Goal: Information Seeking & Learning: Learn about a topic

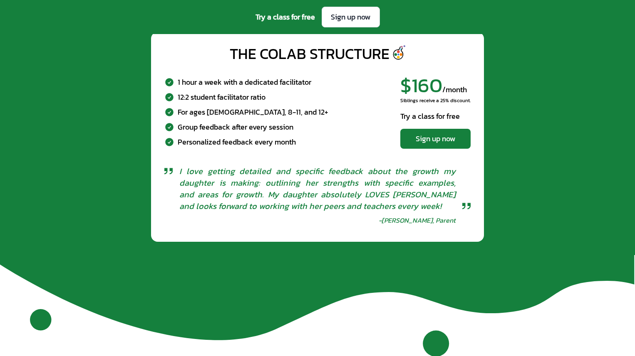
scroll to position [2728, 0]
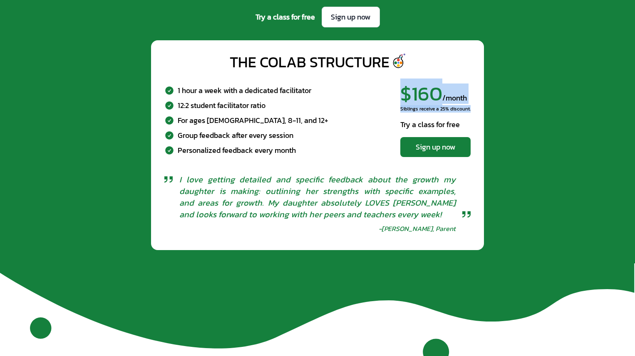
drag, startPoint x: 396, startPoint y: 99, endPoint x: 476, endPoint y: 107, distance: 80.2
click at [476, 107] on div "The CoLab Structure 1 hour a week with a dedicated facilitator 12:2 student fac…" at bounding box center [317, 145] width 333 height 210
click at [515, 137] on div "The CoLab Structure 1 hour a week with a dedicated facilitator 12:2 student fac…" at bounding box center [317, 145] width 621 height 210
drag, startPoint x: 387, startPoint y: 89, endPoint x: 498, endPoint y: 132, distance: 119.4
click at [498, 132] on div "The CoLab Structure 1 hour a week with a dedicated facilitator 12:2 student fac…" at bounding box center [317, 145] width 621 height 210
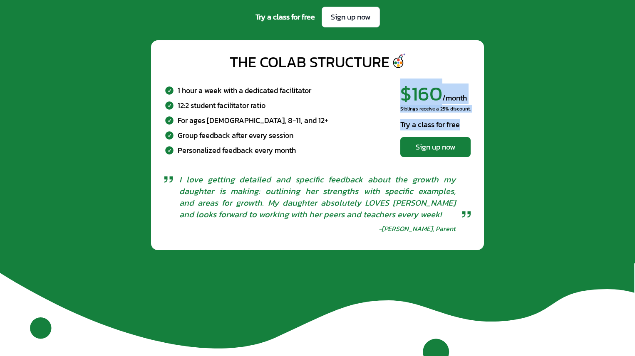
click at [498, 132] on div "The CoLab Structure 1 hour a week with a dedicated facilitator 12:2 student fac…" at bounding box center [317, 145] width 621 height 210
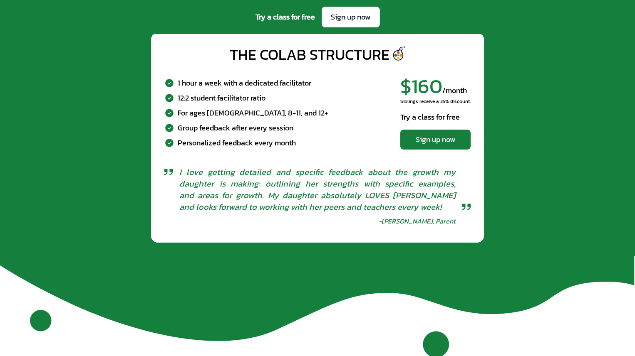
scroll to position [2740, 0]
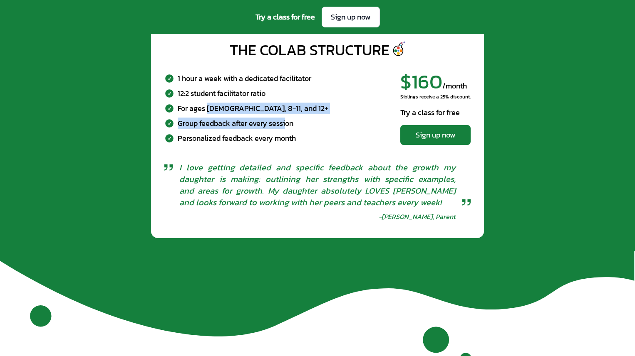
drag, startPoint x: 206, startPoint y: 108, endPoint x: 287, endPoint y: 118, distance: 81.3
click at [287, 118] on div "1 hour a week with a dedicated facilitator 12:2 student facilitator ratio For a…" at bounding box center [246, 108] width 164 height 72
click at [245, 106] on div "For ages [DEMOGRAPHIC_DATA], 8-11, and 12+" at bounding box center [253, 108] width 151 height 12
drag, startPoint x: 206, startPoint y: 107, endPoint x: 250, endPoint y: 108, distance: 44.1
click at [250, 108] on div "For ages [DEMOGRAPHIC_DATA], 8-11, and 12+" at bounding box center [253, 108] width 151 height 12
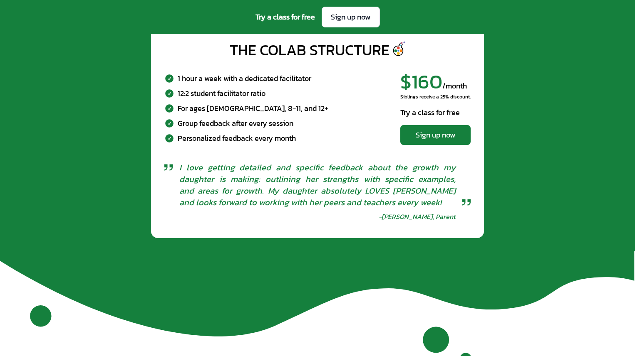
click at [255, 109] on div "For ages [DEMOGRAPHIC_DATA], 8-11, and 12+" at bounding box center [253, 108] width 151 height 12
drag, startPoint x: 262, startPoint y: 109, endPoint x: 204, endPoint y: 110, distance: 58.2
click at [204, 110] on div "For ages [DEMOGRAPHIC_DATA], 8-11, and 12+" at bounding box center [253, 108] width 151 height 12
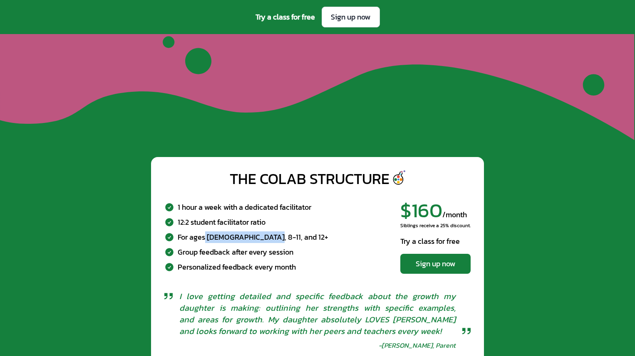
scroll to position [2612, 0]
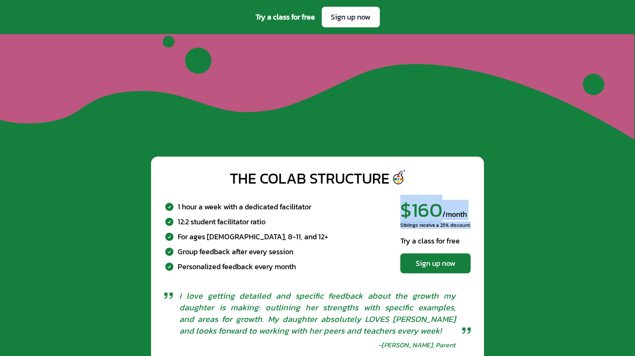
drag, startPoint x: 393, startPoint y: 211, endPoint x: 490, endPoint y: 223, distance: 98.0
click at [490, 223] on div "The CoLab Structure 1 hour a week with a dedicated facilitator 12:2 student fac…" at bounding box center [317, 262] width 621 height 210
click at [494, 227] on div "The CoLab Structure 1 hour a week with a dedicated facilitator 12:2 student fac…" at bounding box center [317, 262] width 621 height 210
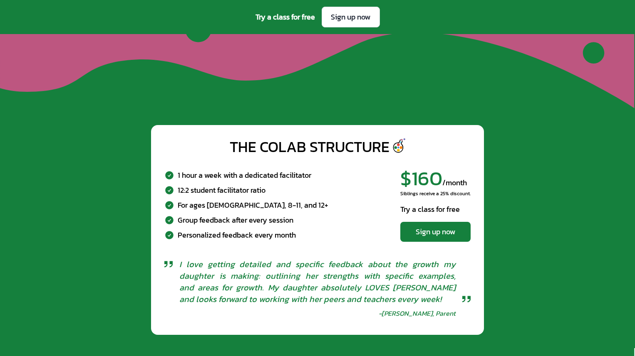
scroll to position [2645, 0]
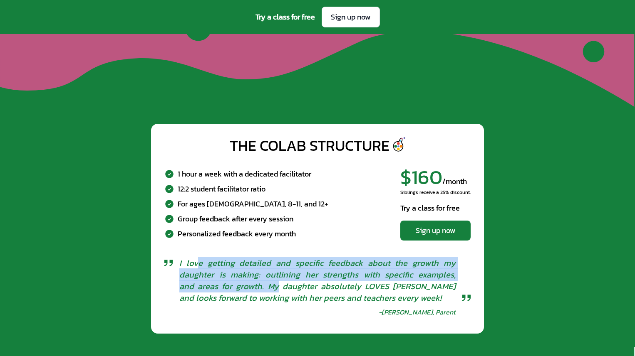
drag, startPoint x: 199, startPoint y: 258, endPoint x: 287, endPoint y: 291, distance: 94.1
click at [287, 291] on span "I love getting detailed and specific feedback about the growth my daughter is m…" at bounding box center [317, 280] width 276 height 47
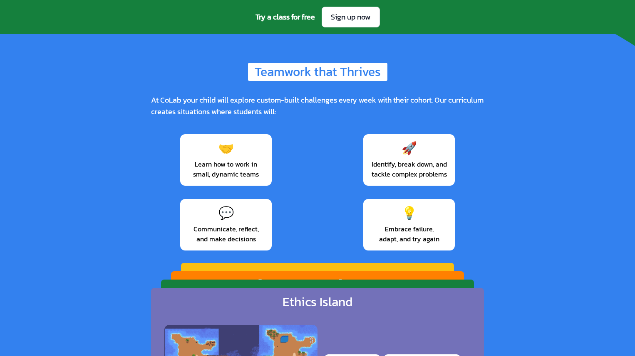
scroll to position [1155, 0]
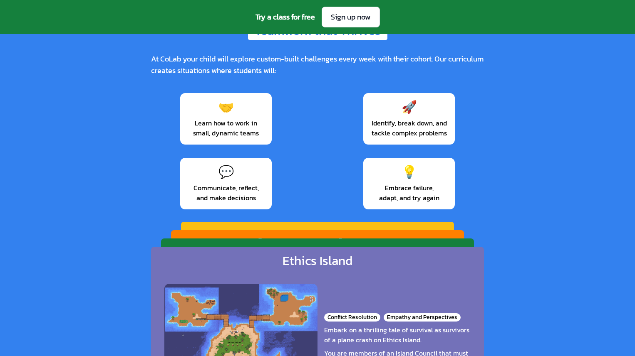
click at [316, 104] on div "🤝 Learn how to work in small, dynamic teams 🚀 Identify, break down, and tackle …" at bounding box center [317, 151] width 333 height 123
